Goal: Use online tool/utility: Utilize a website feature to perform a specific function

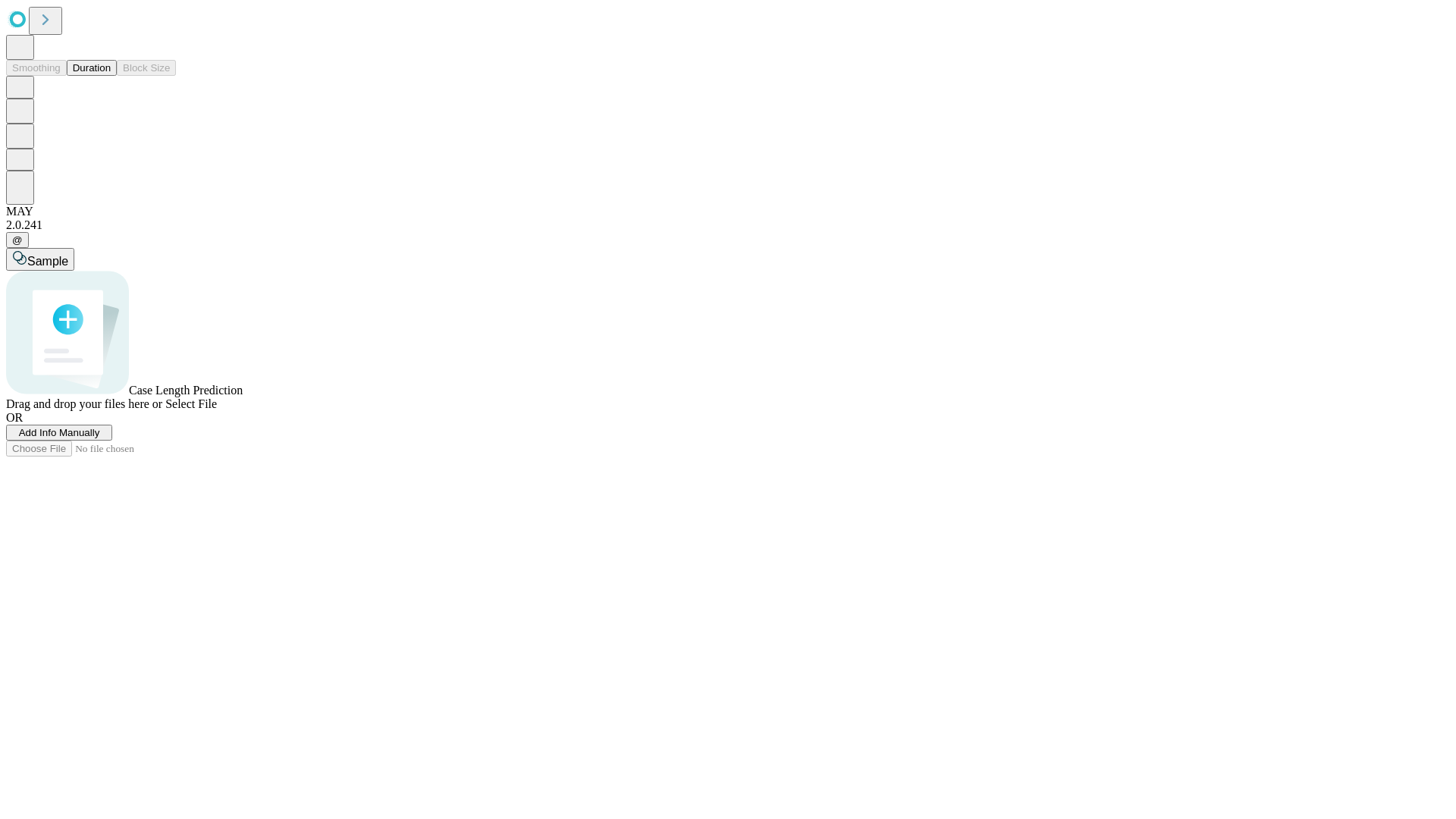
click at [100, 438] on span "Add Info Manually" at bounding box center [59, 432] width 81 height 12
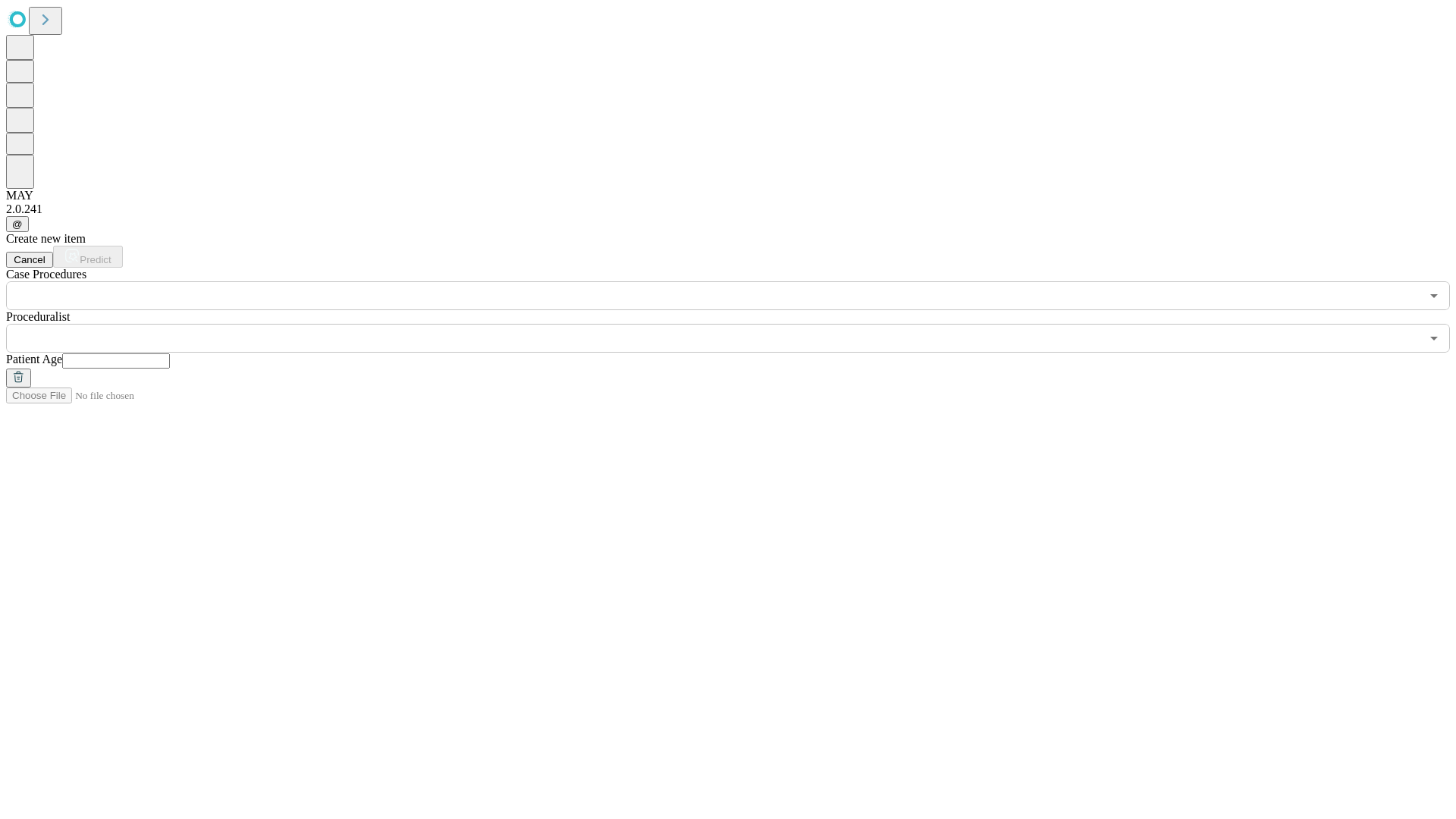
click at [170, 353] on input "text" at bounding box center [116, 360] width 108 height 15
type input "*"
click at [738, 324] on input "text" at bounding box center [713, 338] width 1414 height 29
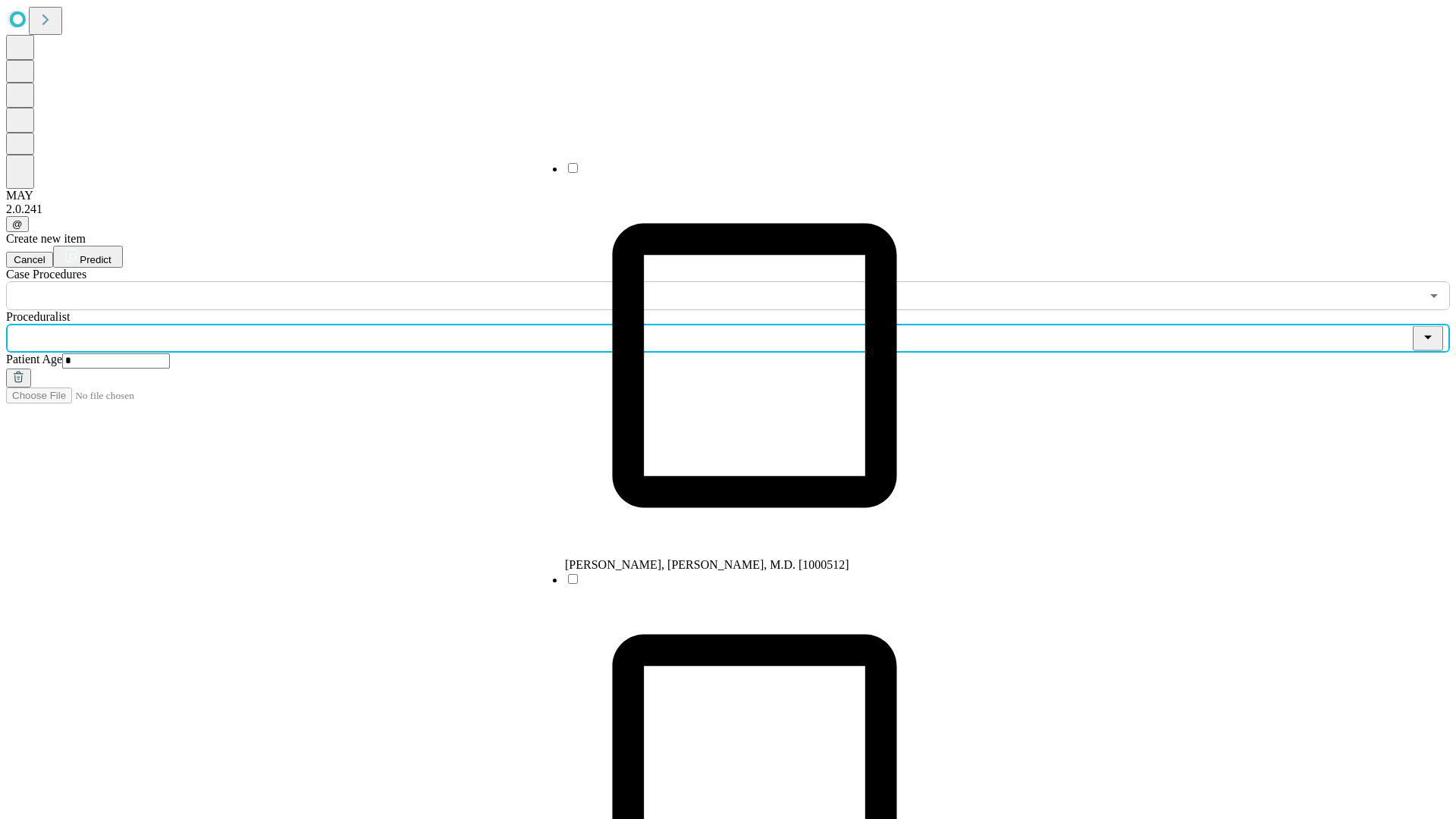
click at [739, 174] on li "[PERSON_NAME], [PERSON_NAME], M.D. [1000512]" at bounding box center [754, 367] width 379 height 411
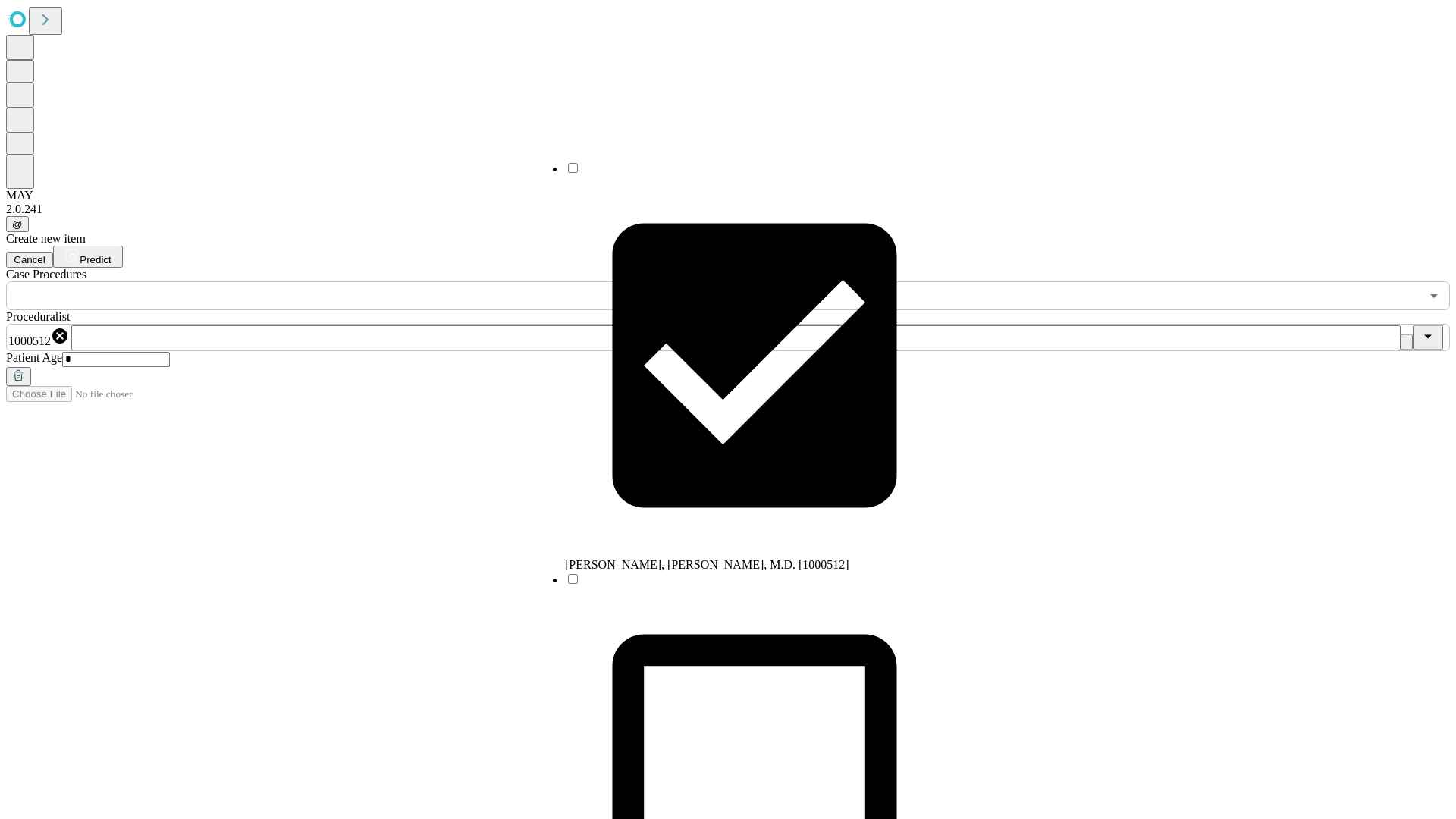
click at [319, 282] on input "text" at bounding box center [713, 296] width 1414 height 29
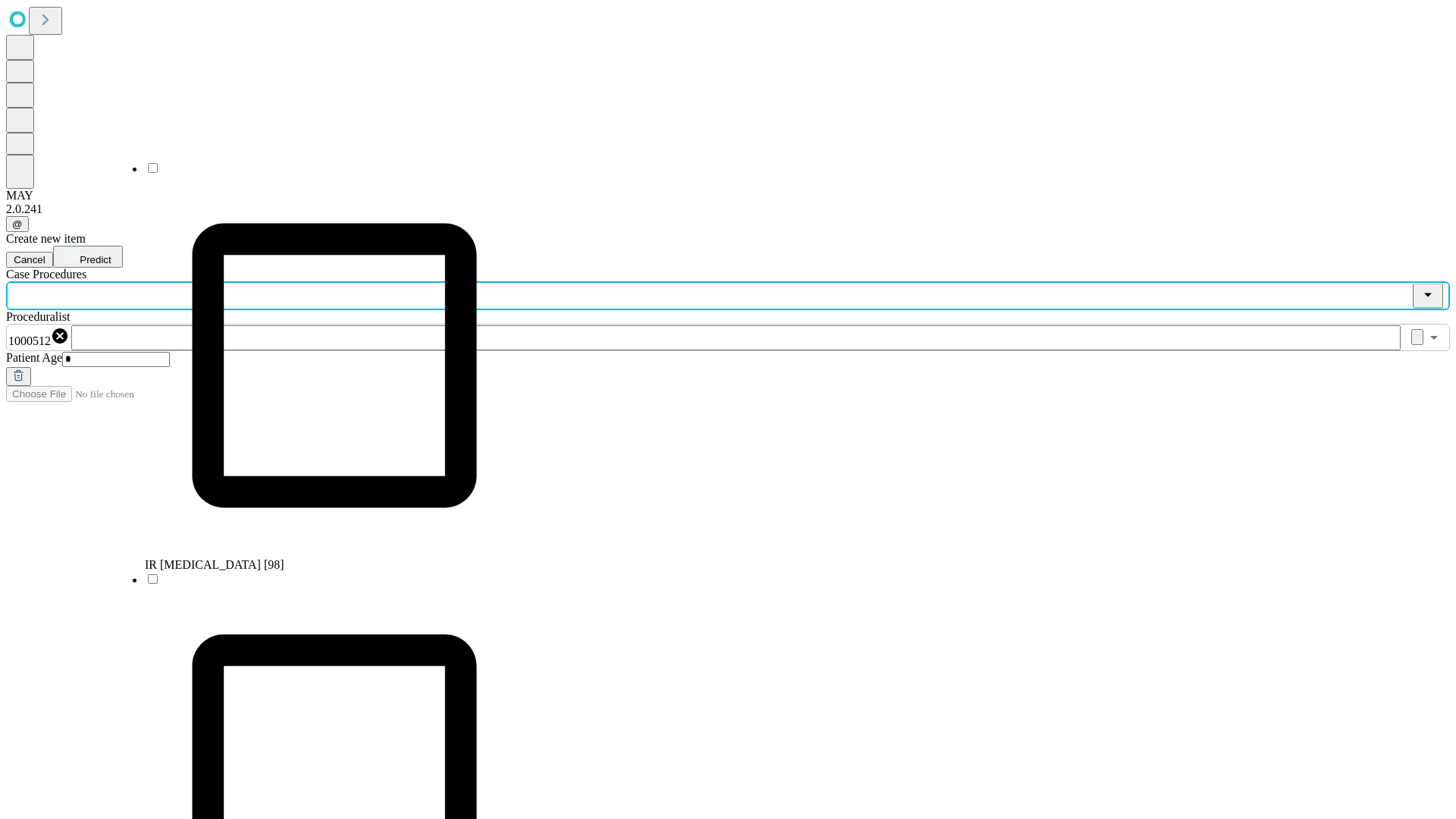
click at [320, 174] on li "IR [MEDICAL_DATA] [98]" at bounding box center [335, 367] width 379 height 411
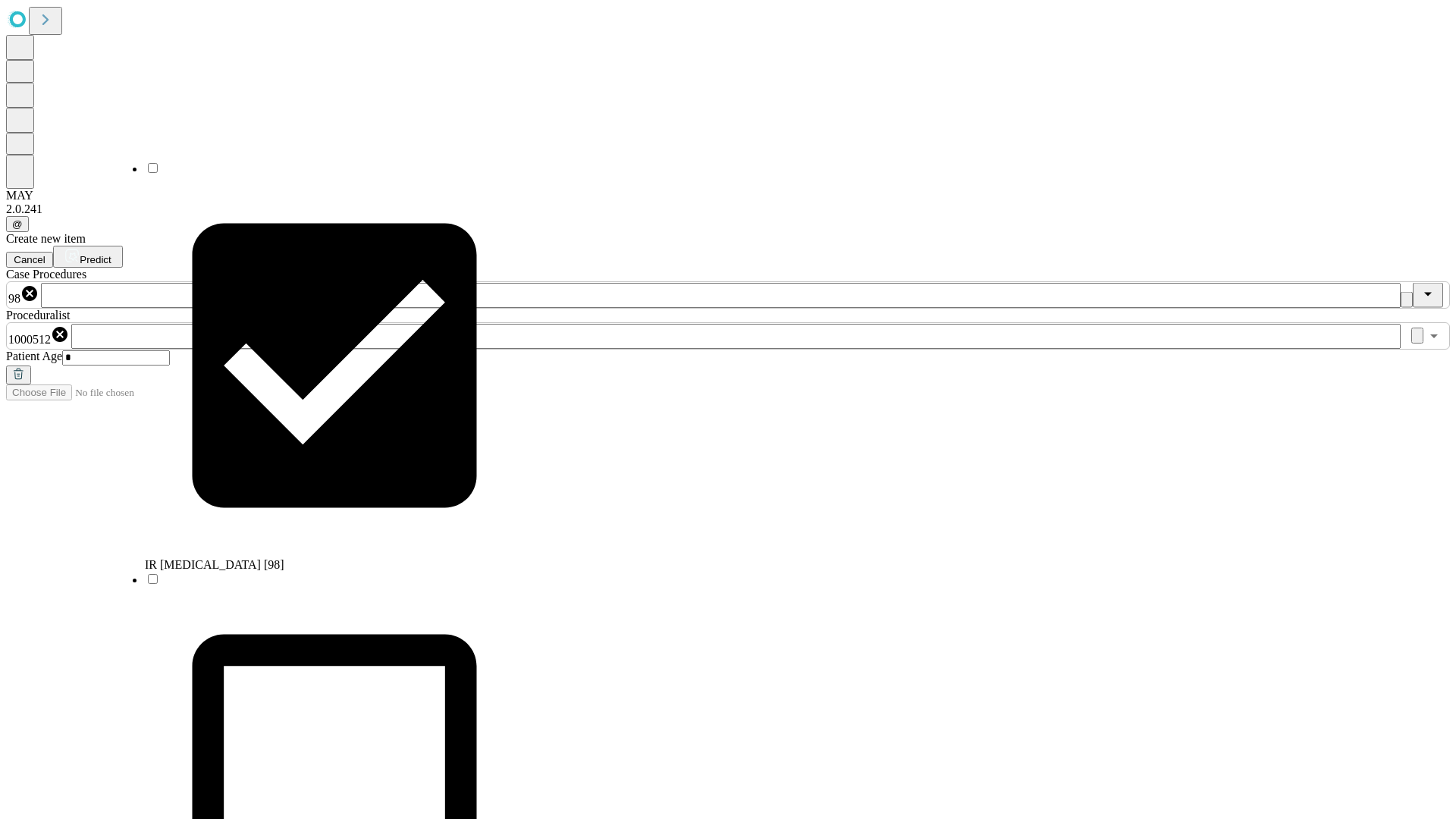
click at [111, 254] on span "Predict" at bounding box center [95, 259] width 31 height 12
